Goal: Navigation & Orientation: Find specific page/section

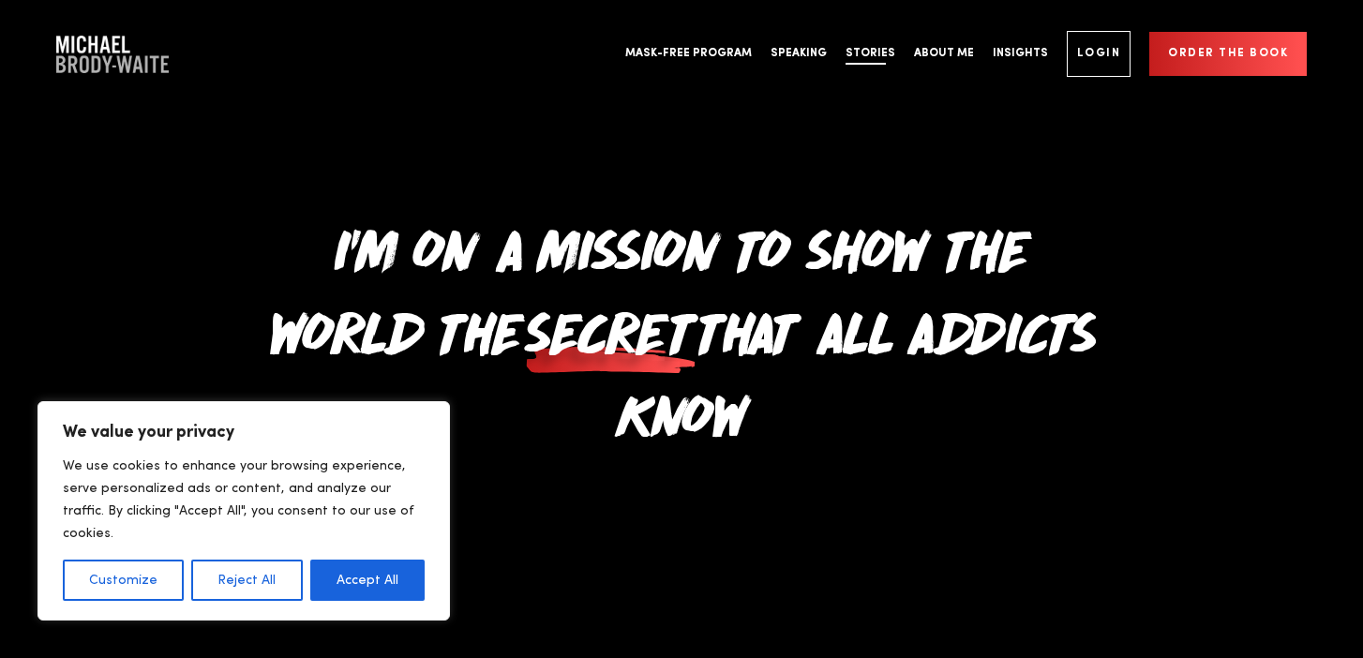
click at [890, 56] on link "Stories" at bounding box center [870, 54] width 68 height 70
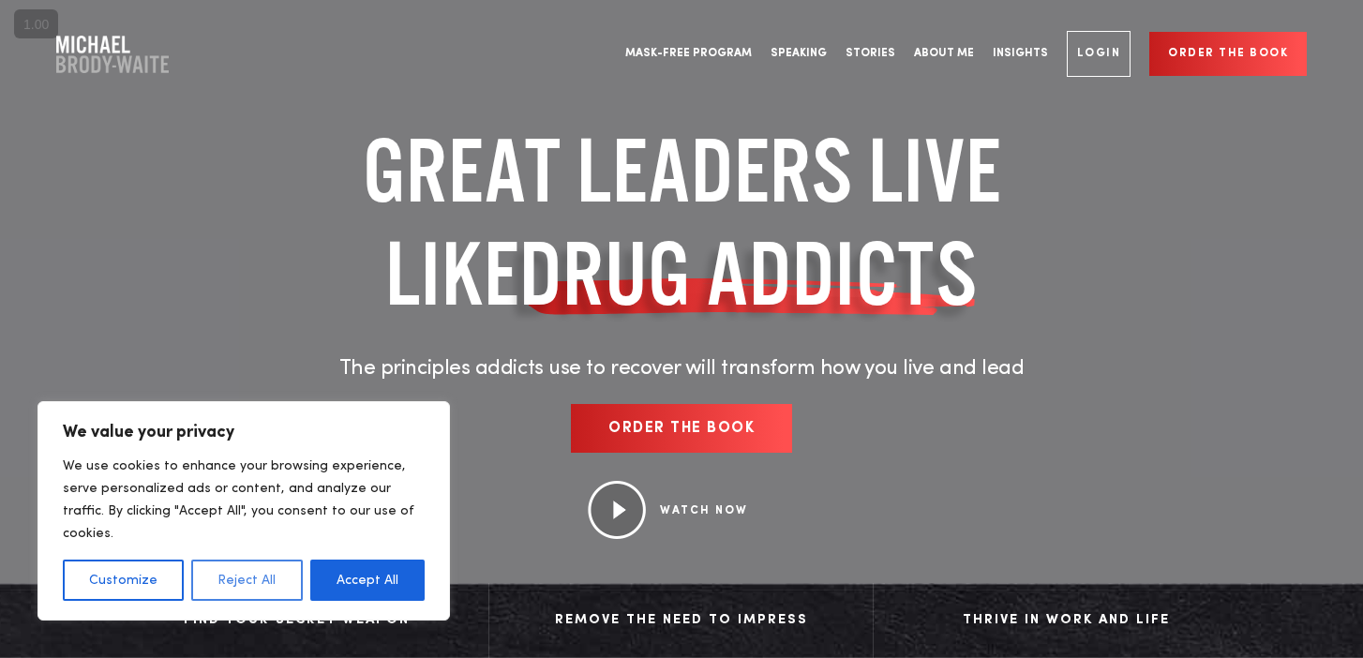
click at [228, 578] on button "Reject All" at bounding box center [246, 580] width 111 height 41
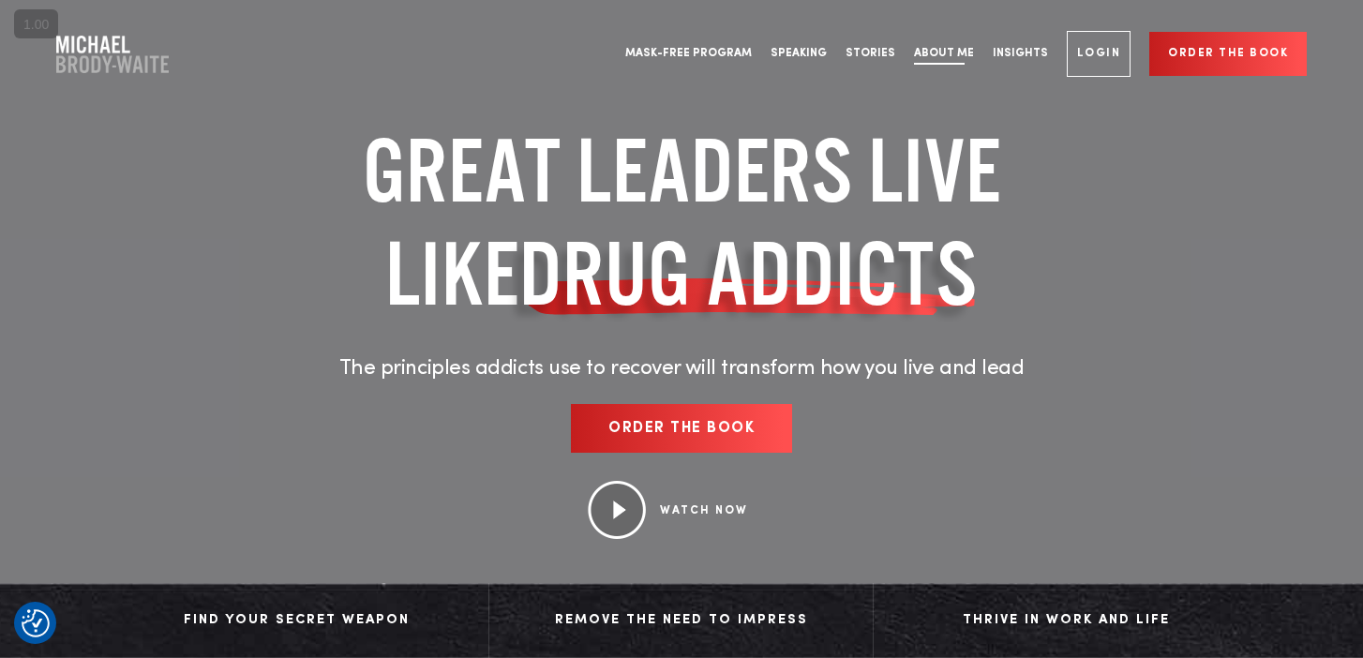
click at [954, 57] on link "About Me" at bounding box center [944, 54] width 79 height 70
